Goal: Information Seeking & Learning: Find specific fact

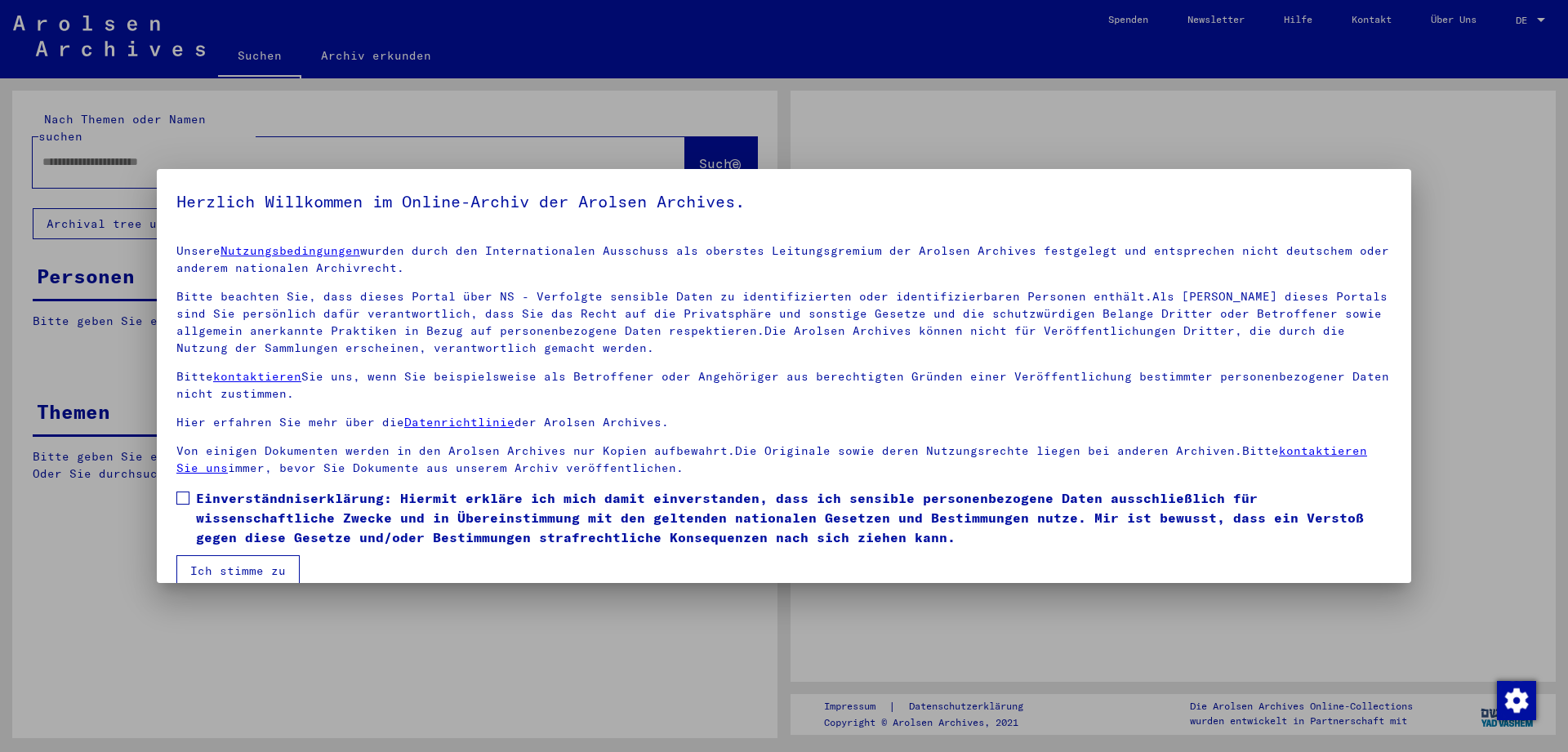
type input "**********"
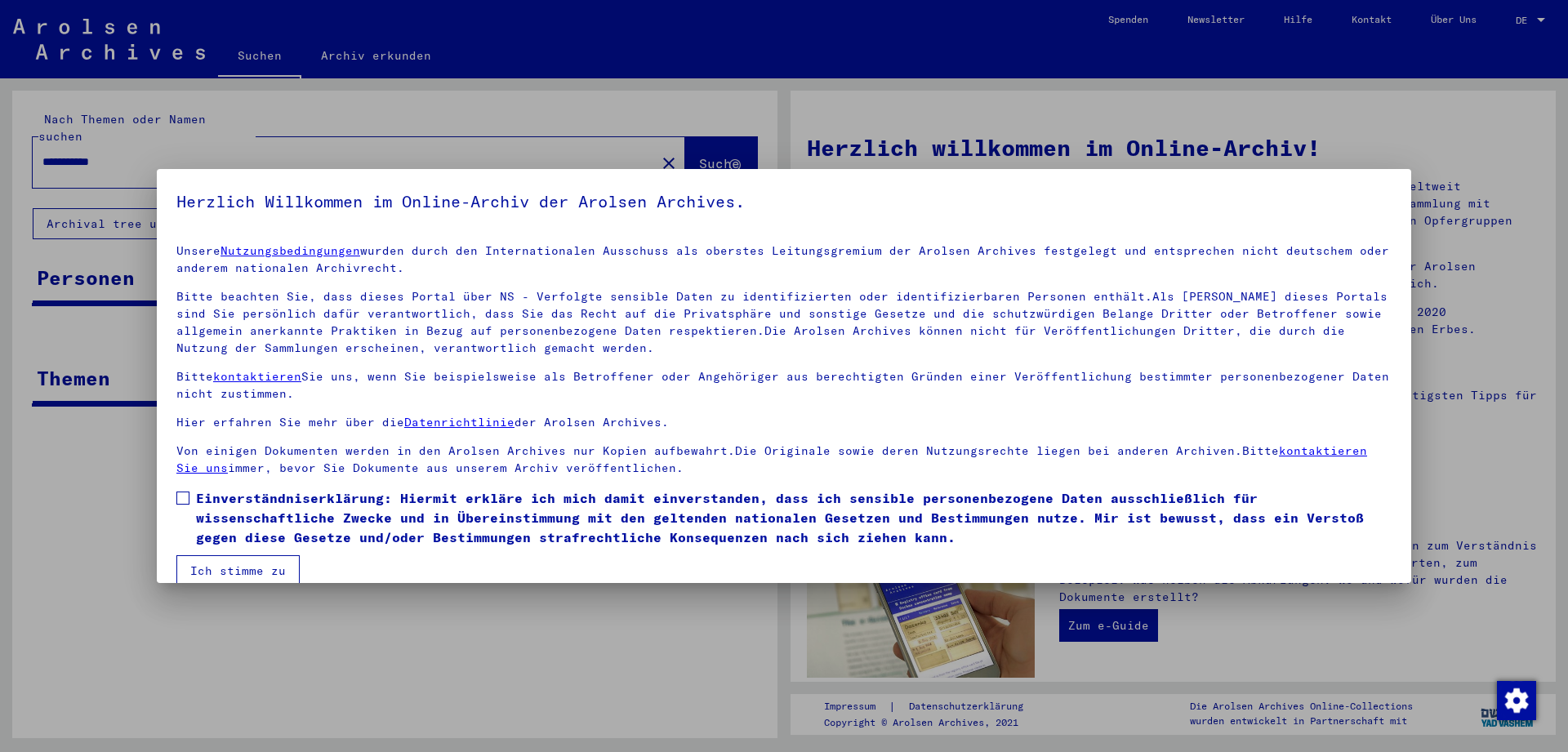
scroll to position [23, 0]
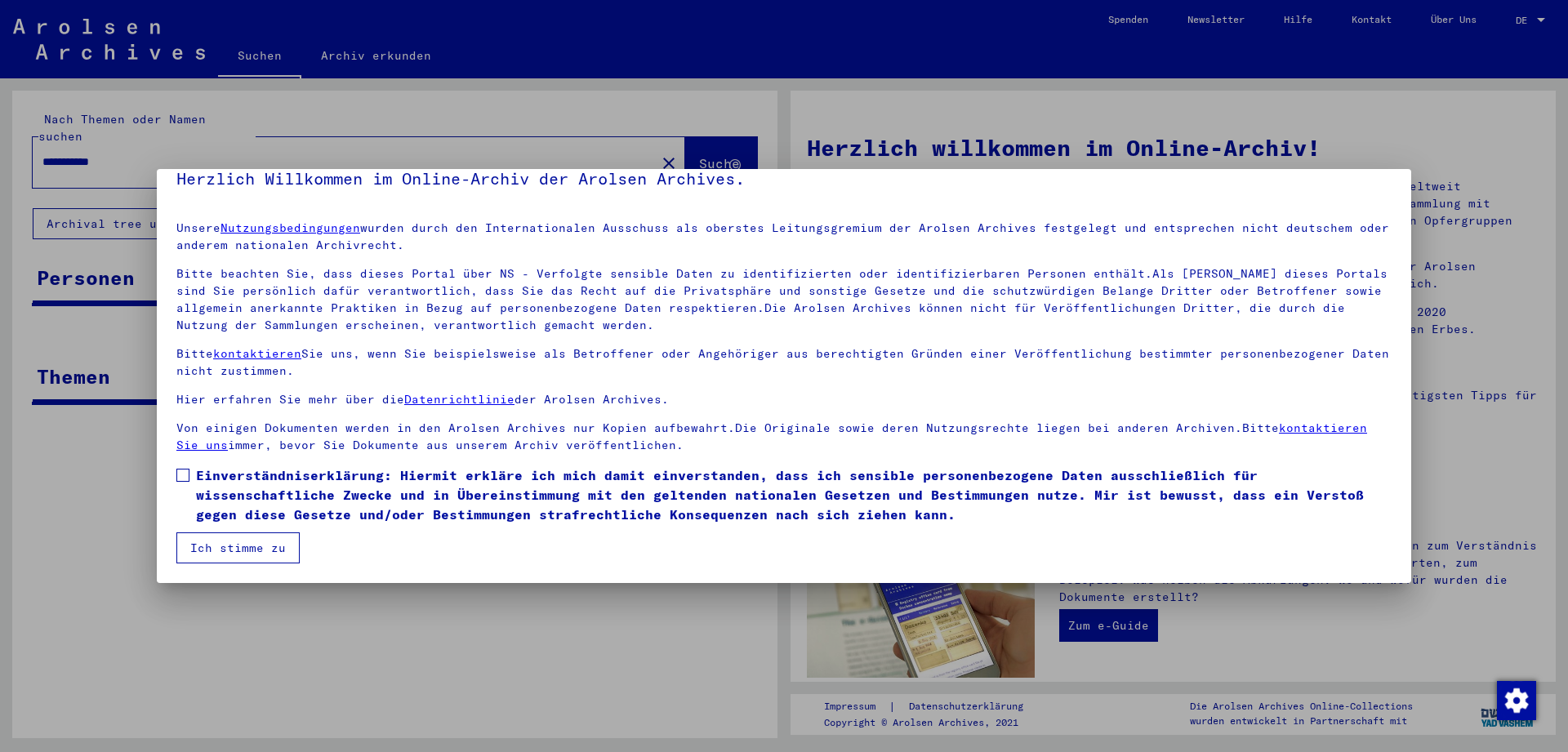
click at [237, 505] on span "Einverständniserklärung: Hiermit erkläre ich mich damit einverstanden, dass ich…" at bounding box center [793, 494] width 1195 height 59
click at [214, 566] on mat-dialog-container "Herzlich Willkommen im Online-Archiv der Arolsen Archives. Unsere Nutzungsbedin…" at bounding box center [784, 376] width 1254 height 414
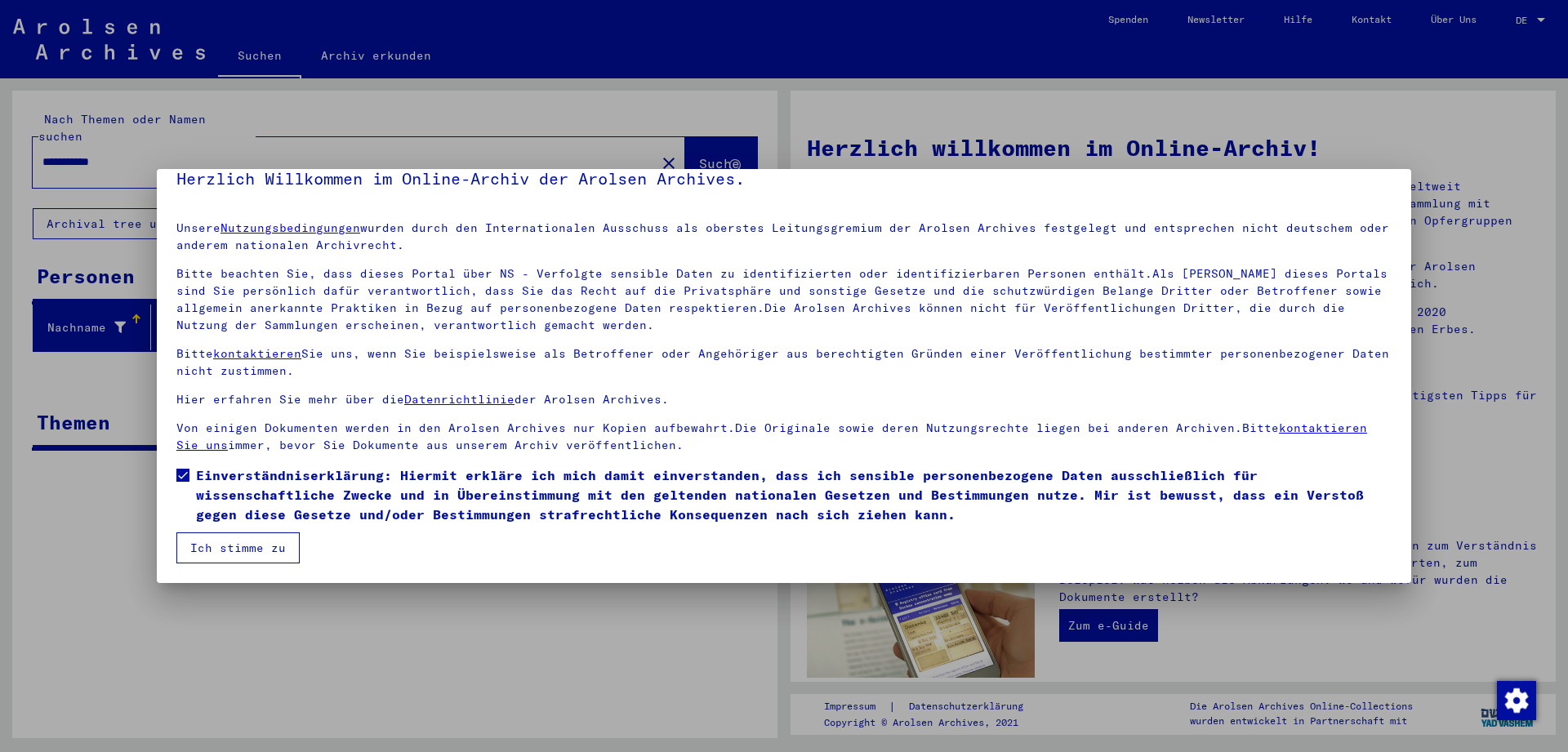
click at [218, 556] on button "Ich stimme zu" at bounding box center [237, 547] width 124 height 31
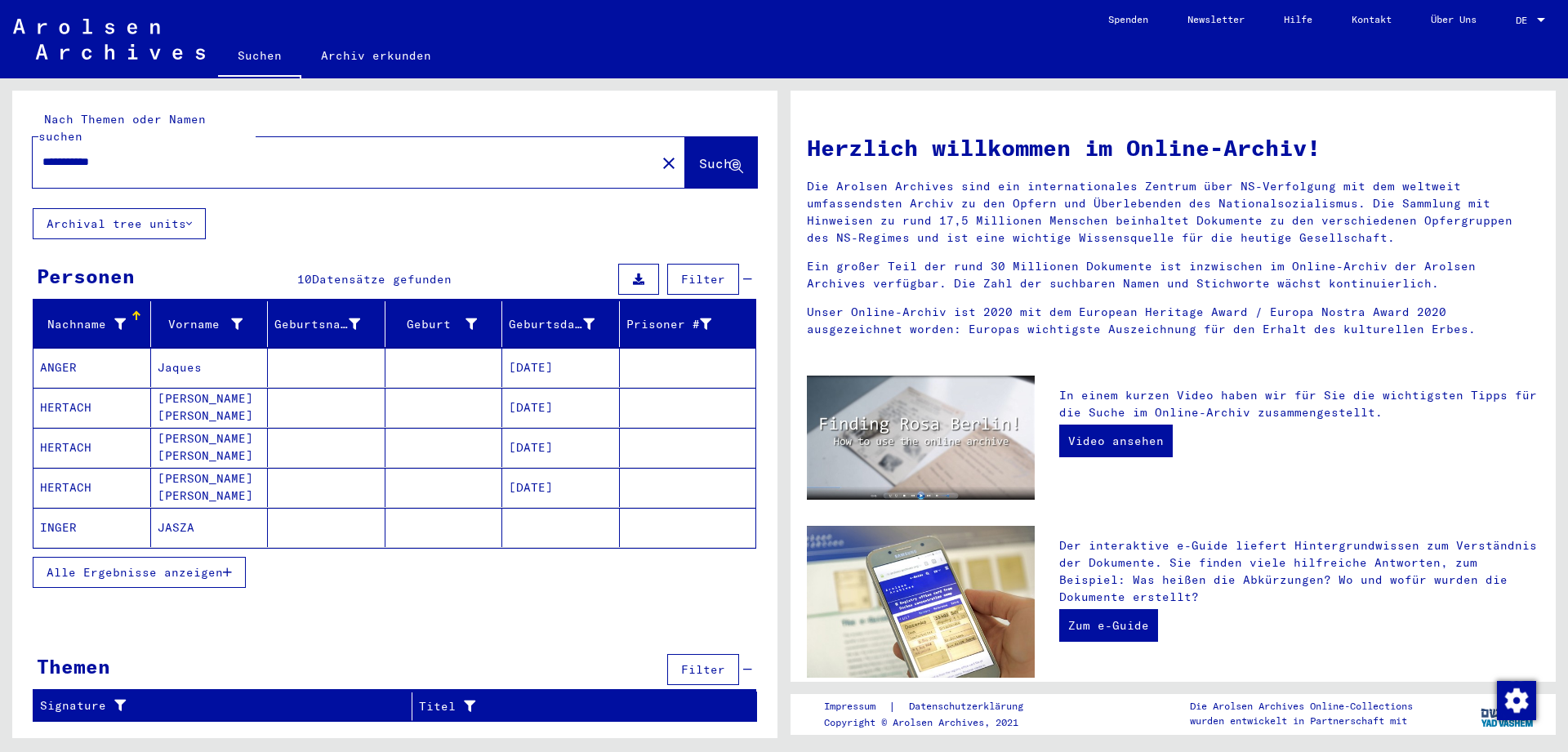
click at [1517, 24] on span "DE" at bounding box center [1525, 20] width 18 height 11
click at [1500, 25] on span "English" at bounding box center [1499, 29] width 40 height 12
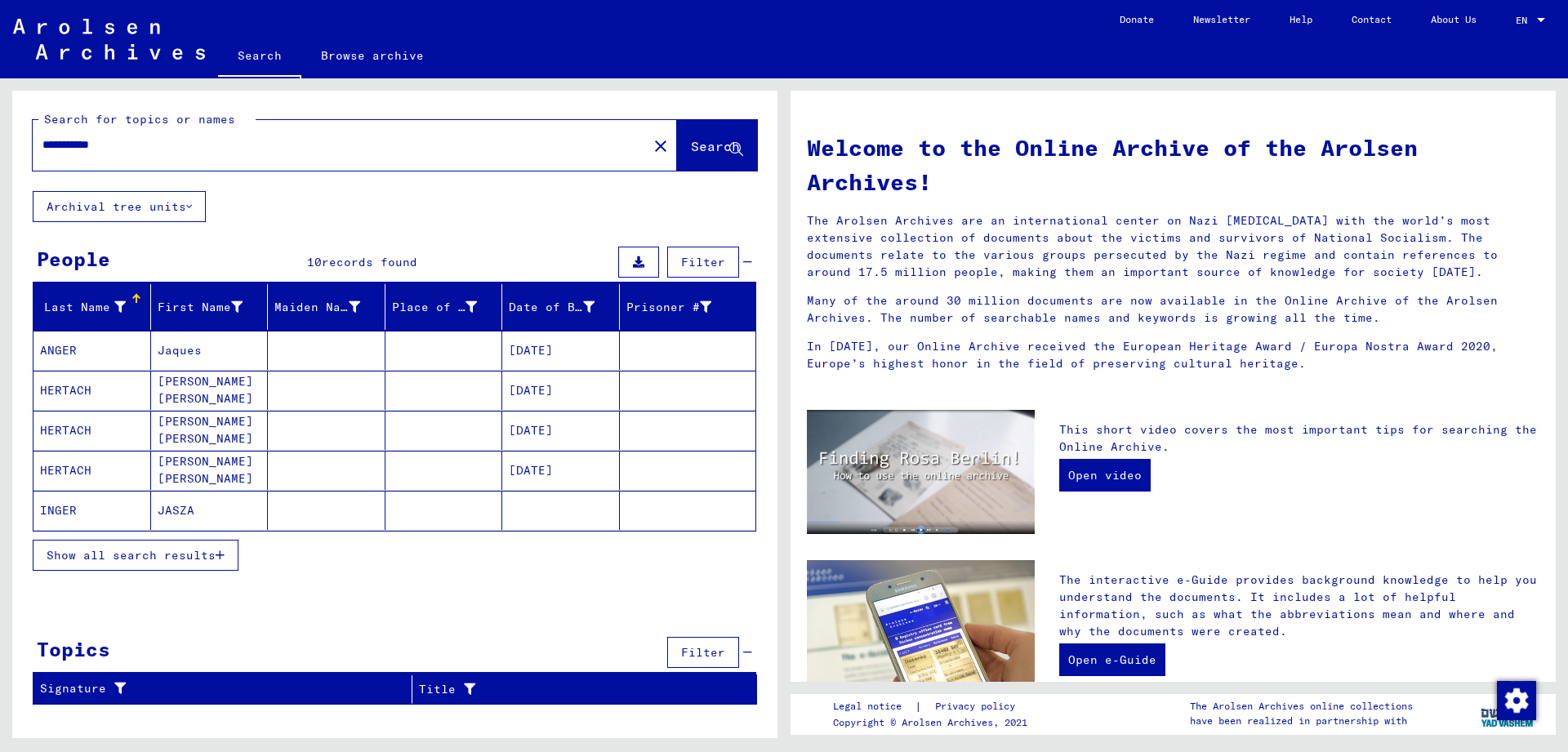
click at [183, 534] on div "Show all search results" at bounding box center [395, 555] width 724 height 47
click at [176, 562] on button "Show all search results" at bounding box center [135, 555] width 206 height 31
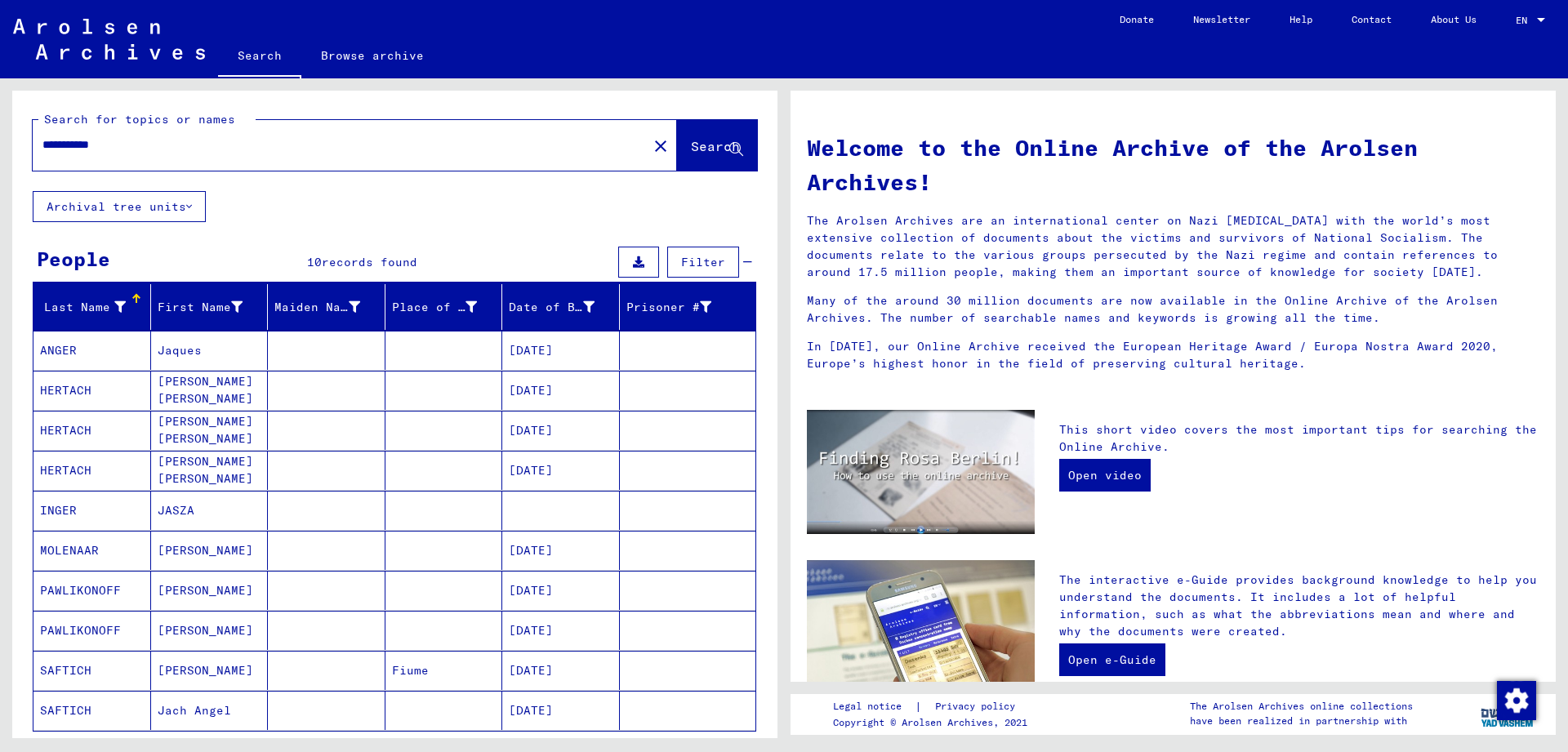
scroll to position [162, 0]
